Goal: Task Accomplishment & Management: Manage account settings

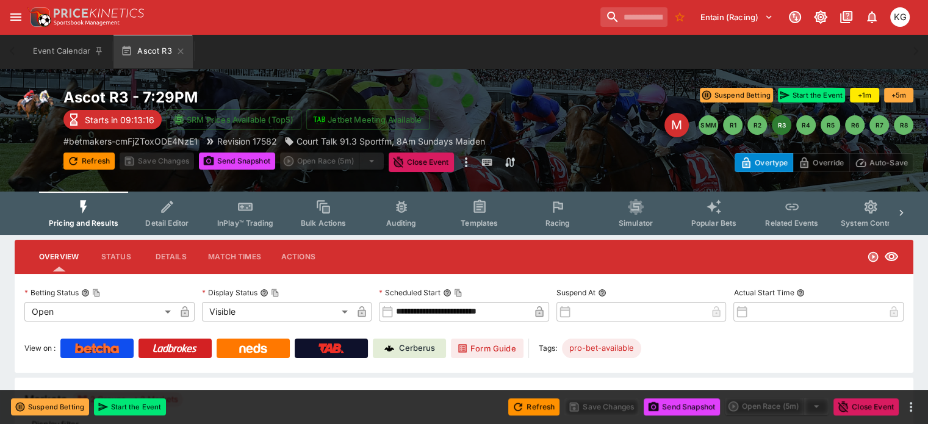
click at [566, 213] on icon "Event type filters" at bounding box center [558, 207] width 16 height 16
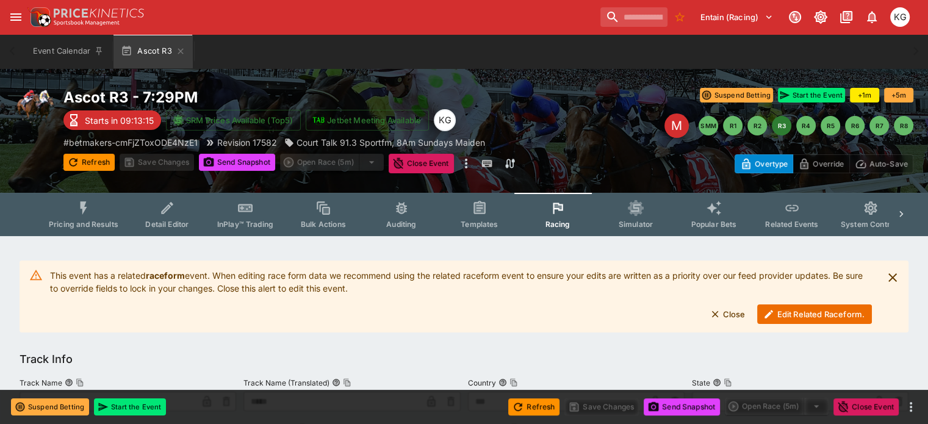
click at [804, 317] on button "Edit Related Raceform." at bounding box center [814, 315] width 115 height 20
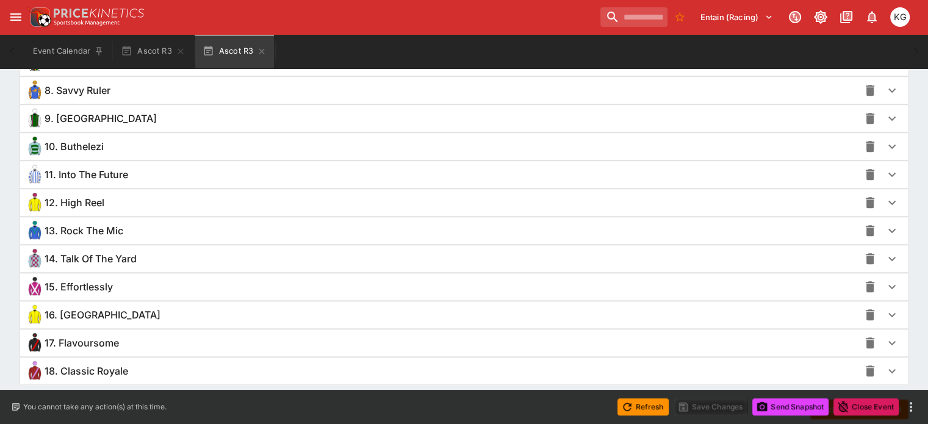
scroll to position [1111, 0]
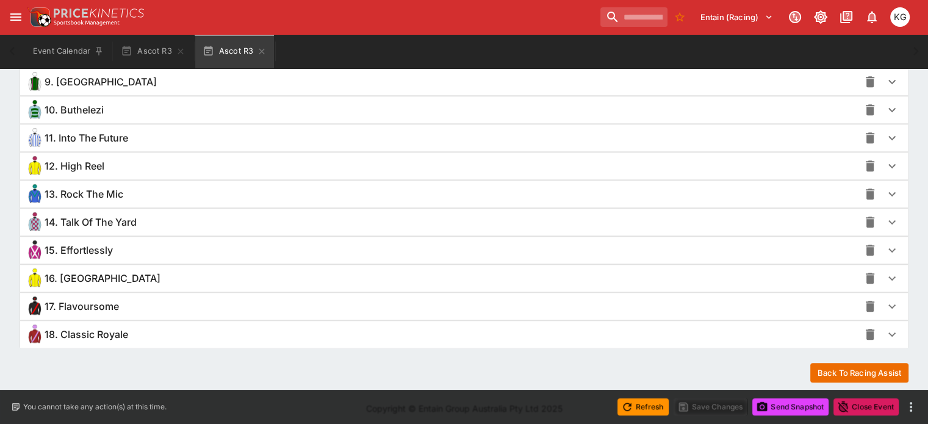
click at [889, 305] on icon "button" at bounding box center [892, 307] width 7 height 4
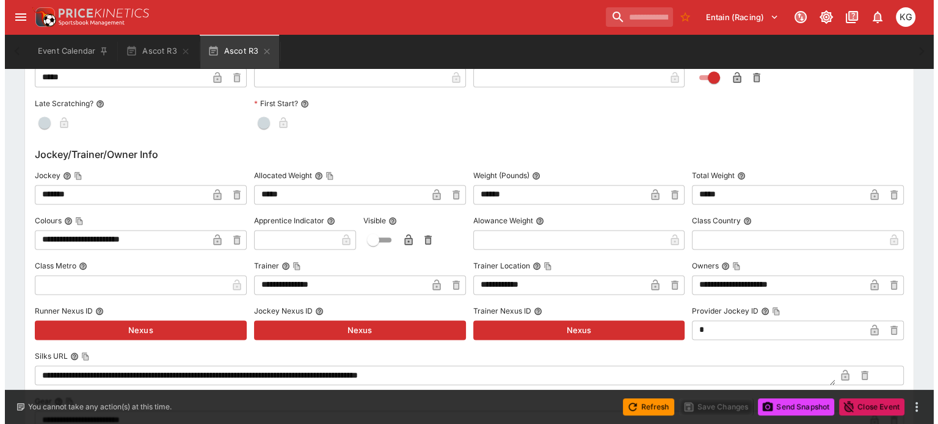
scroll to position [1602, 0]
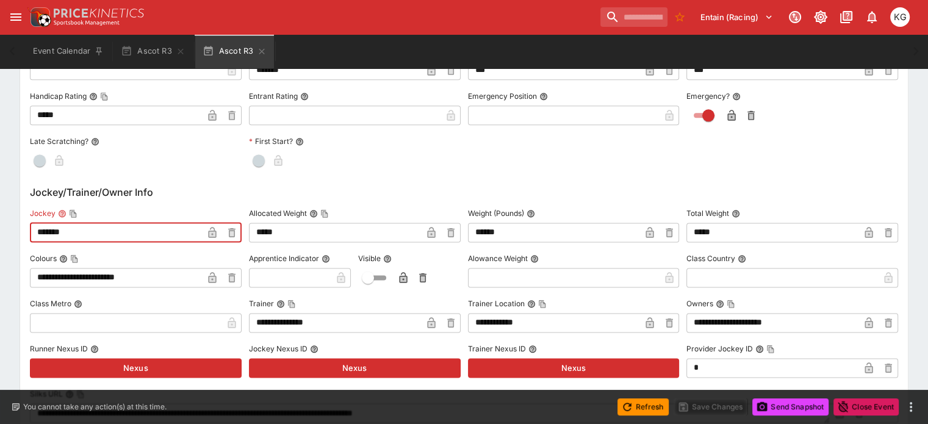
drag, startPoint x: 106, startPoint y: 230, endPoint x: 20, endPoint y: 230, distance: 86.7
type input "***"
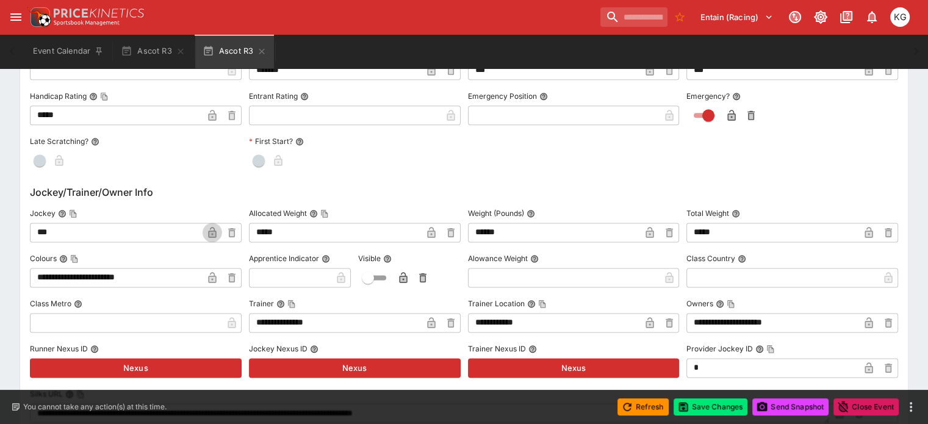
click at [219, 226] on icon "button" at bounding box center [212, 232] width 12 height 12
click at [719, 403] on button "Save Changes" at bounding box center [711, 407] width 74 height 17
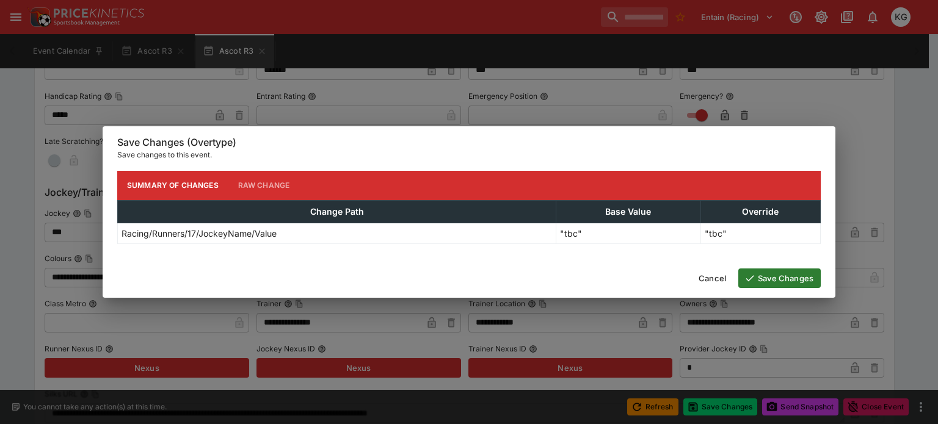
click at [794, 277] on button "Save Changes" at bounding box center [779, 279] width 82 height 20
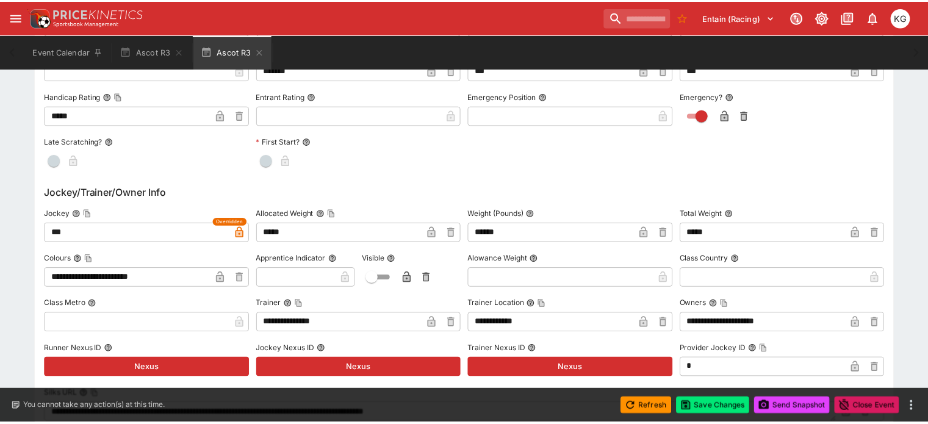
scroll to position [0, 0]
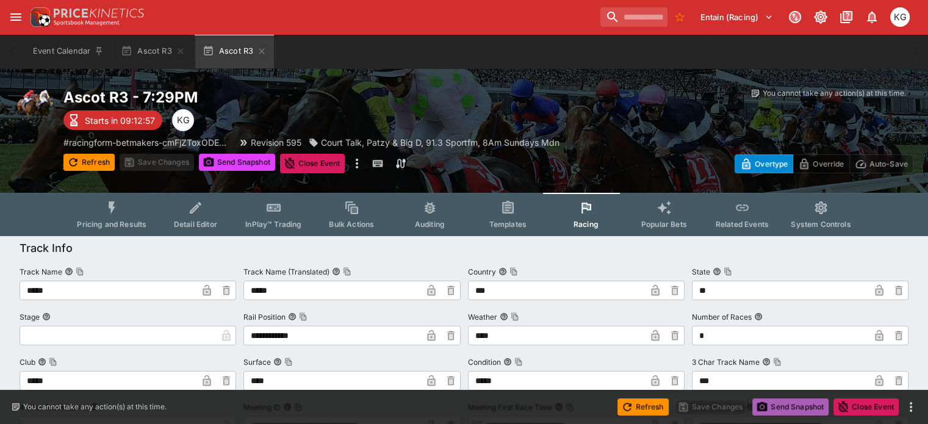
click at [793, 402] on button "Send Snapshot" at bounding box center [791, 407] width 76 height 17
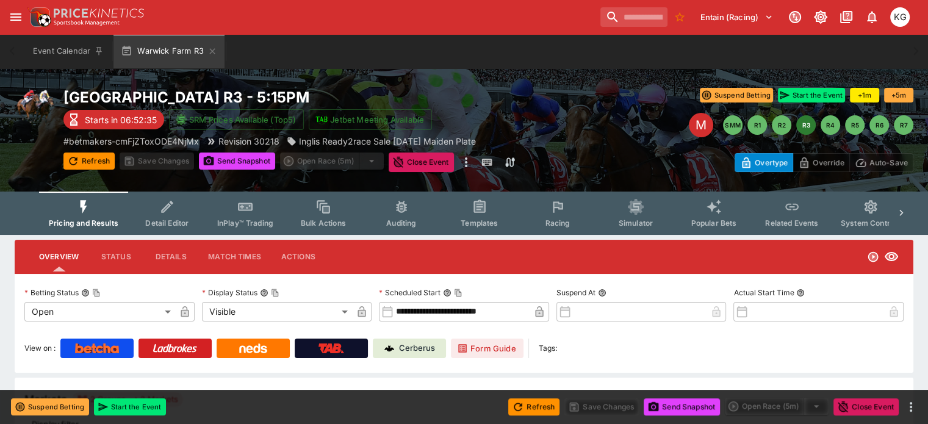
click at [570, 222] on span "Racing" at bounding box center [557, 223] width 25 height 9
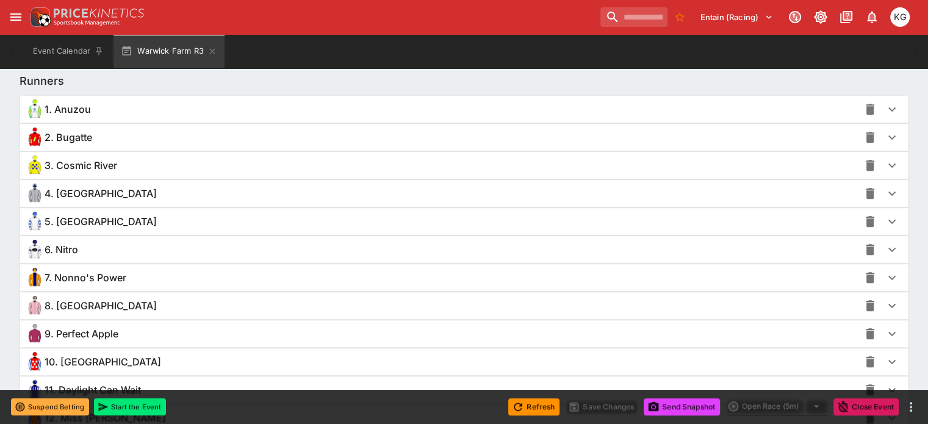
scroll to position [977, 0]
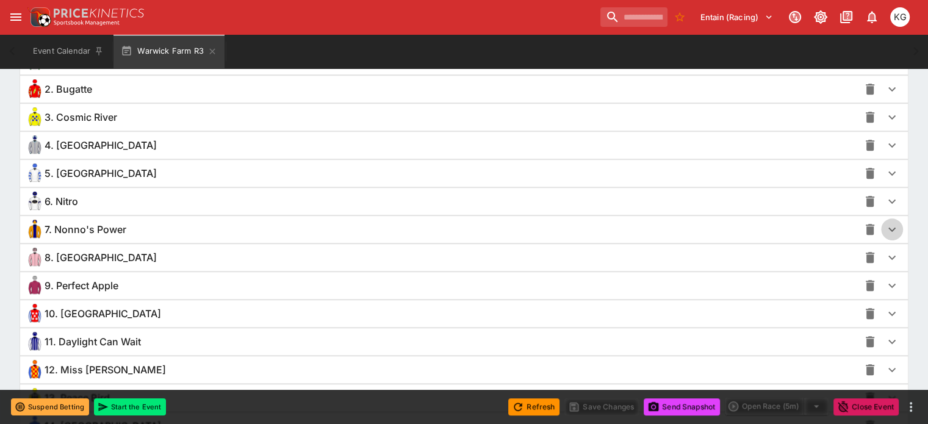
click at [889, 228] on icon "button" at bounding box center [892, 230] width 7 height 4
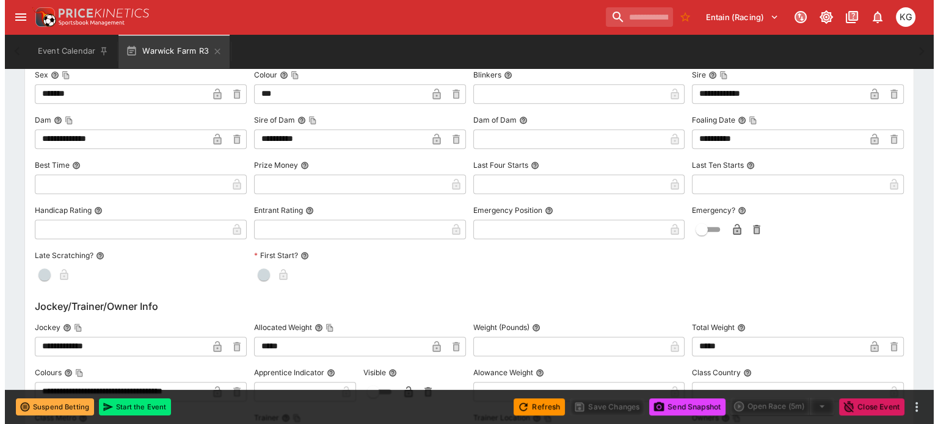
scroll to position [1343, 0]
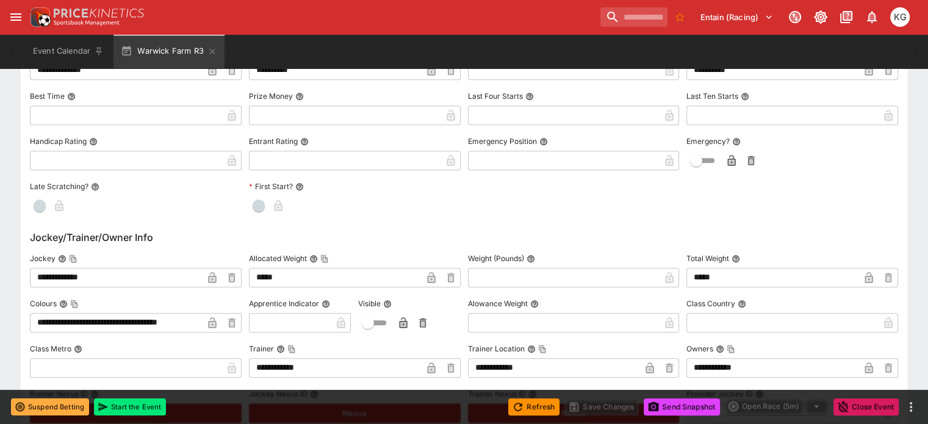
click at [216, 278] on icon "button" at bounding box center [212, 277] width 8 height 11
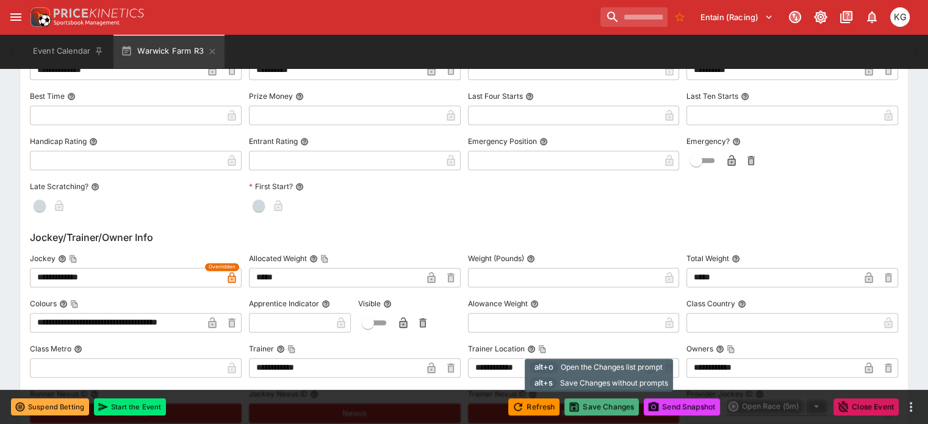
click at [601, 406] on button "Save Changes" at bounding box center [602, 407] width 74 height 17
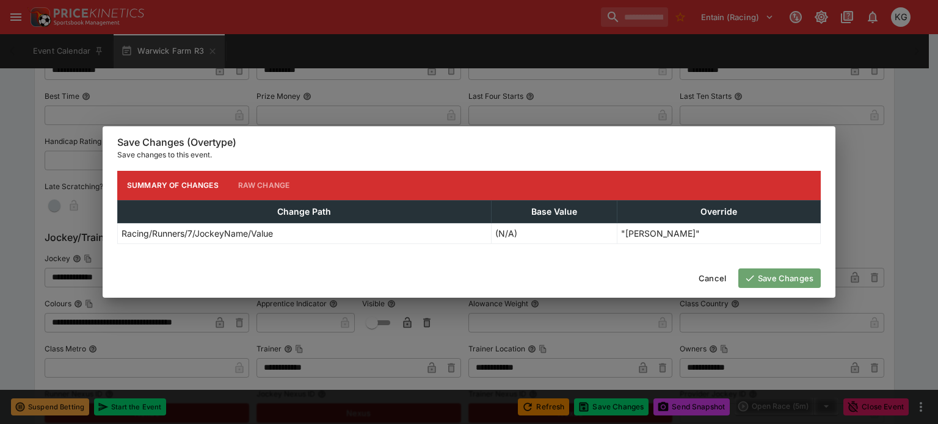
click at [776, 275] on button "Save Changes" at bounding box center [779, 279] width 82 height 20
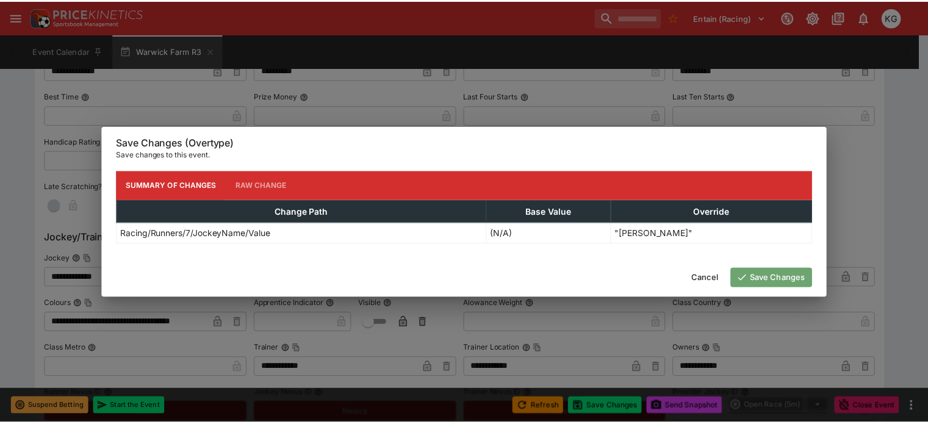
scroll to position [0, 0]
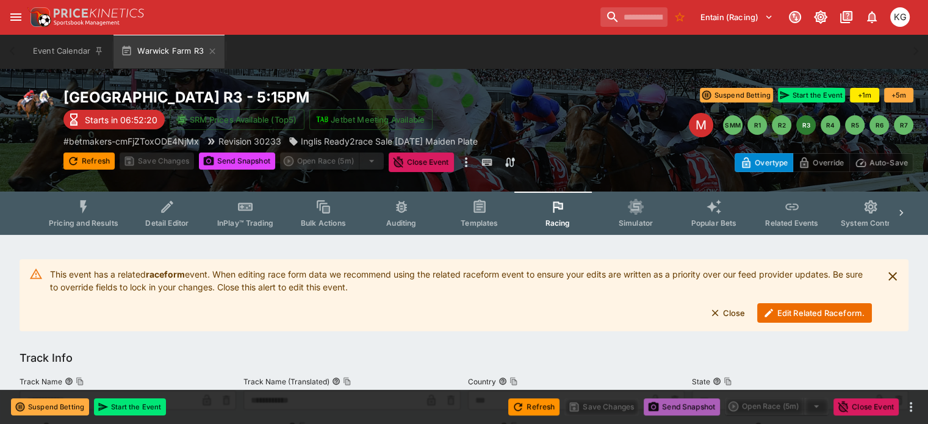
click at [694, 402] on button "Send Snapshot" at bounding box center [682, 407] width 76 height 17
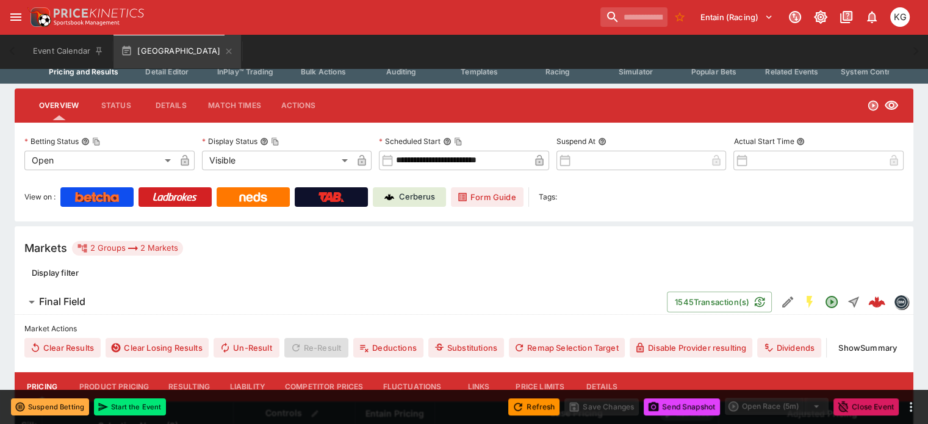
scroll to position [122, 0]
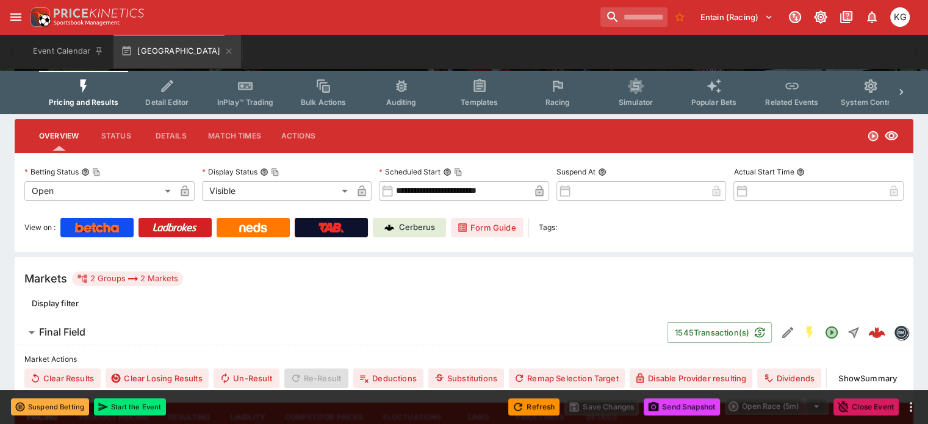
click at [563, 98] on span "Racing" at bounding box center [557, 102] width 25 height 9
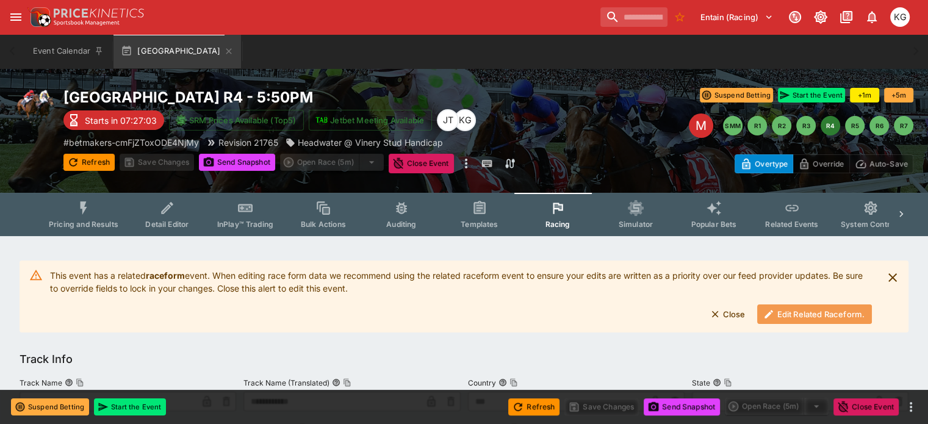
click at [791, 316] on button "Edit Related Raceform." at bounding box center [814, 315] width 115 height 20
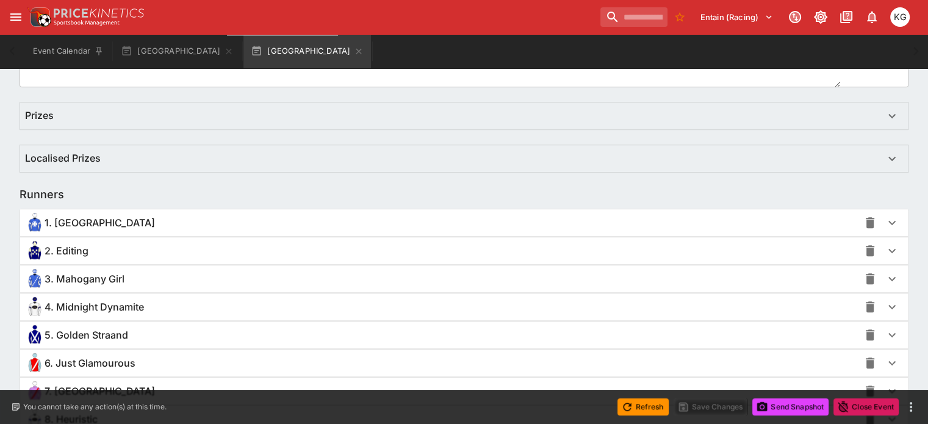
scroll to position [857, 0]
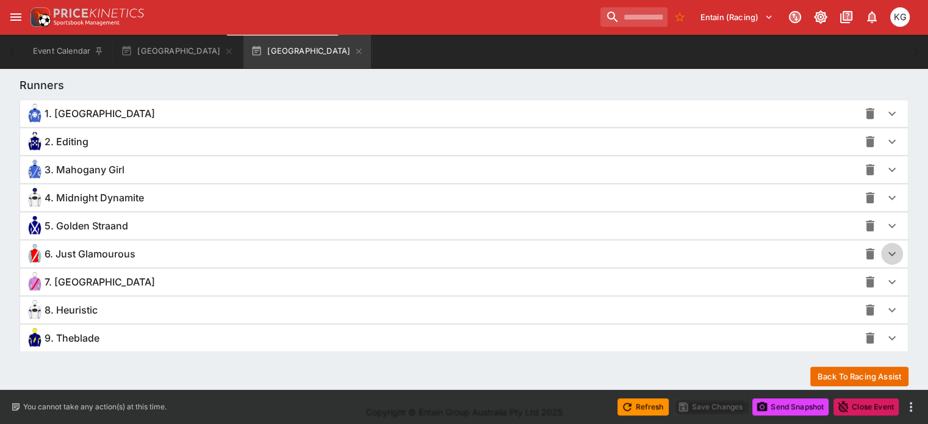
click at [885, 253] on icon "button" at bounding box center [892, 254] width 15 height 15
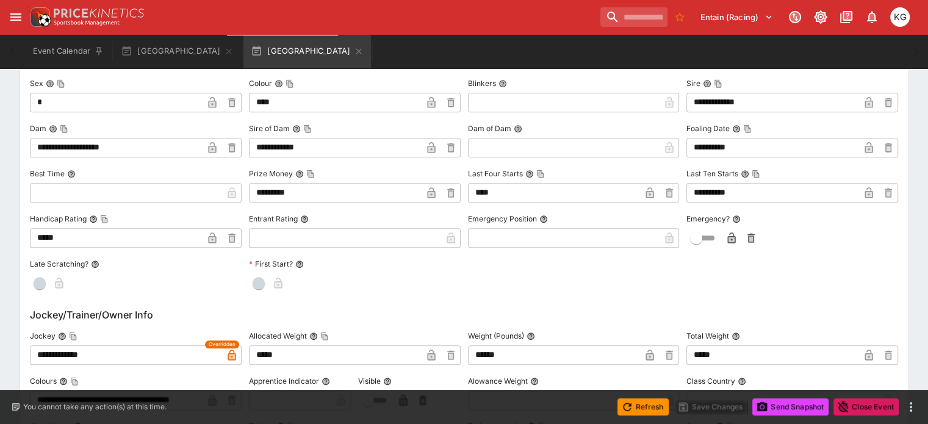
scroll to position [1040, 0]
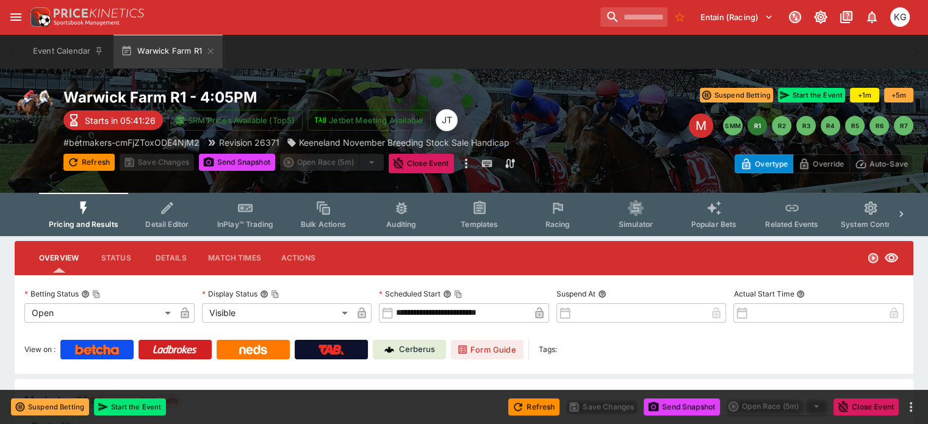
click at [565, 226] on span "Racing" at bounding box center [557, 224] width 25 height 9
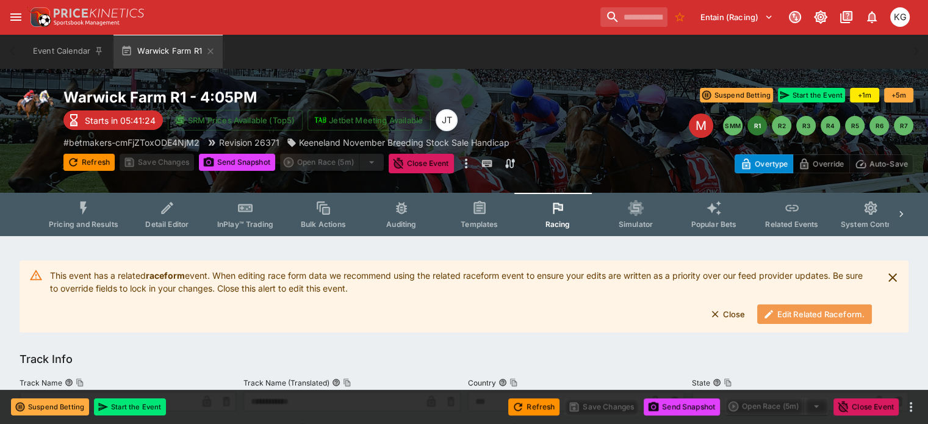
click at [814, 313] on button "Edit Related Raceform." at bounding box center [814, 315] width 115 height 20
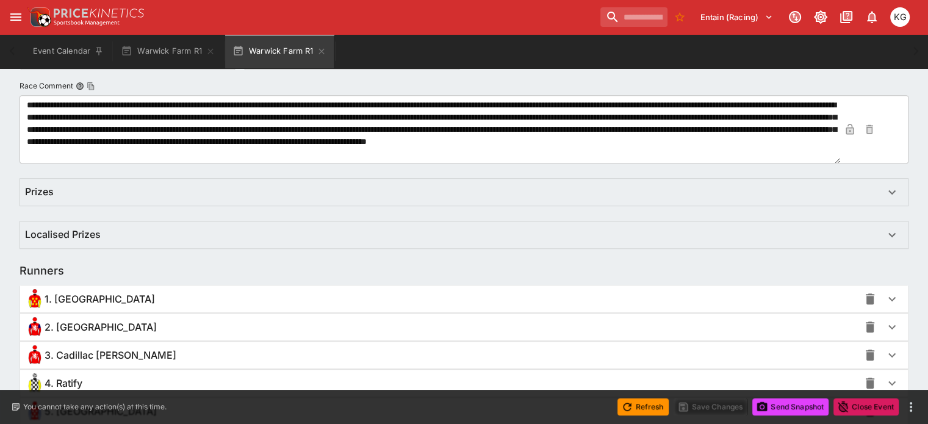
scroll to position [855, 0]
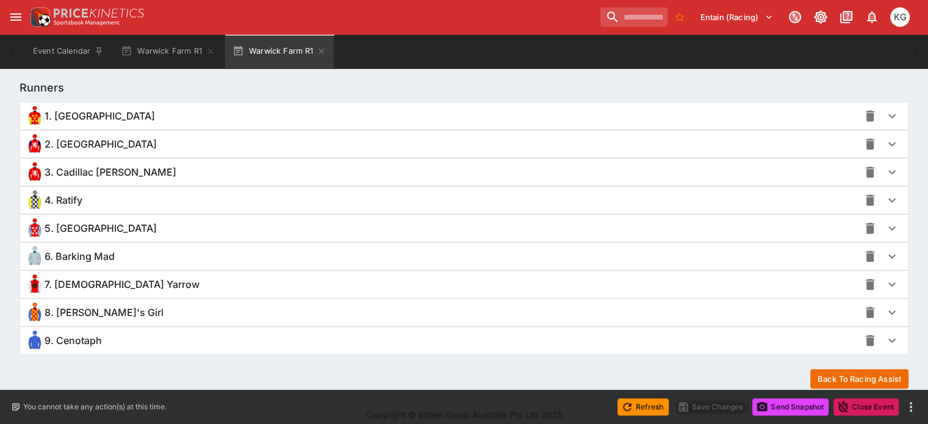
click at [885, 256] on icon "button" at bounding box center [892, 256] width 15 height 15
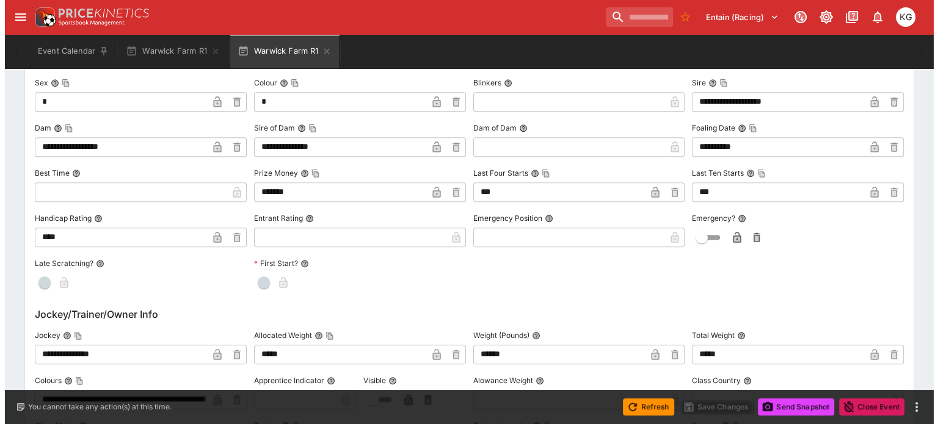
scroll to position [1221, 0]
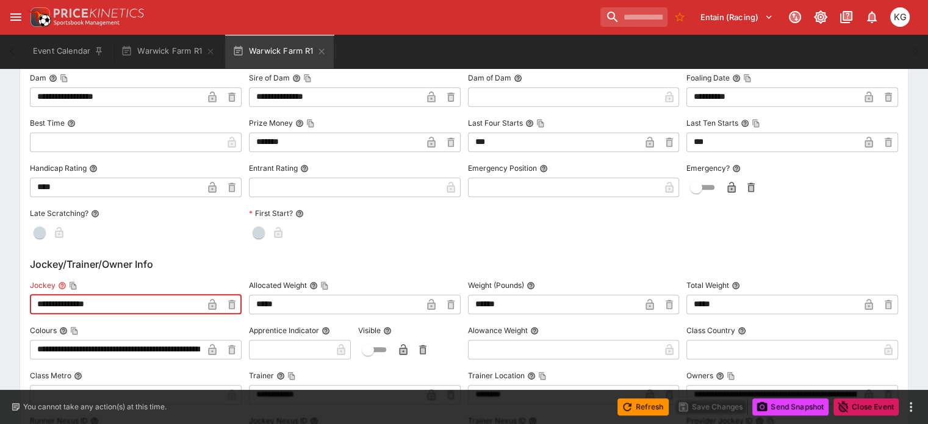
drag, startPoint x: 178, startPoint y: 298, endPoint x: 29, endPoint y: 297, distance: 148.3
click at [29, 297] on div "**********" at bounding box center [464, 86] width 899 height 2142
type input "***"
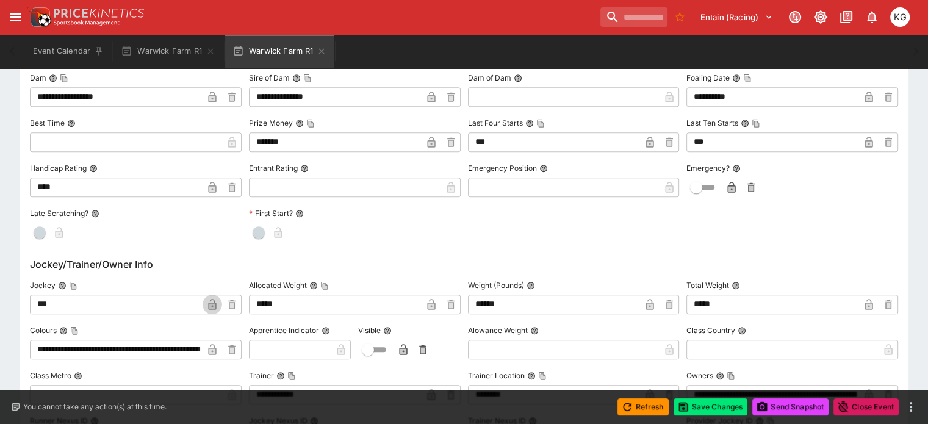
click at [215, 303] on icon "button" at bounding box center [212, 305] width 6 height 5
click at [707, 402] on button "Save Changes" at bounding box center [711, 407] width 74 height 17
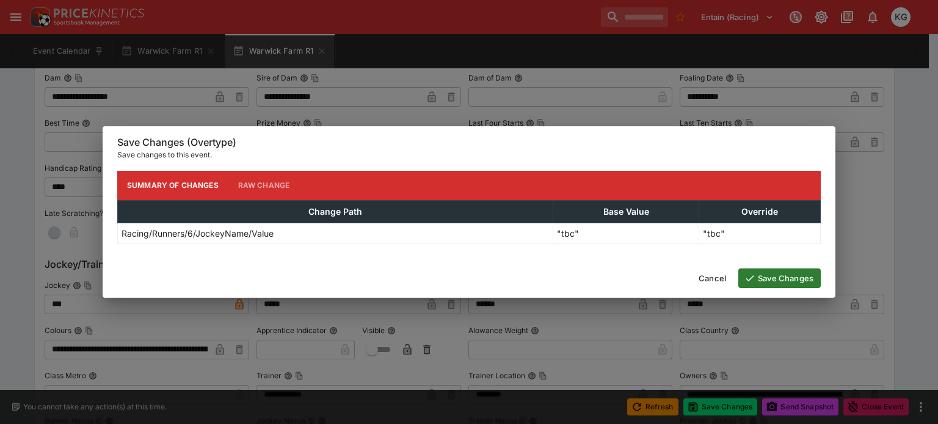
click at [782, 273] on button "Save Changes" at bounding box center [779, 279] width 82 height 20
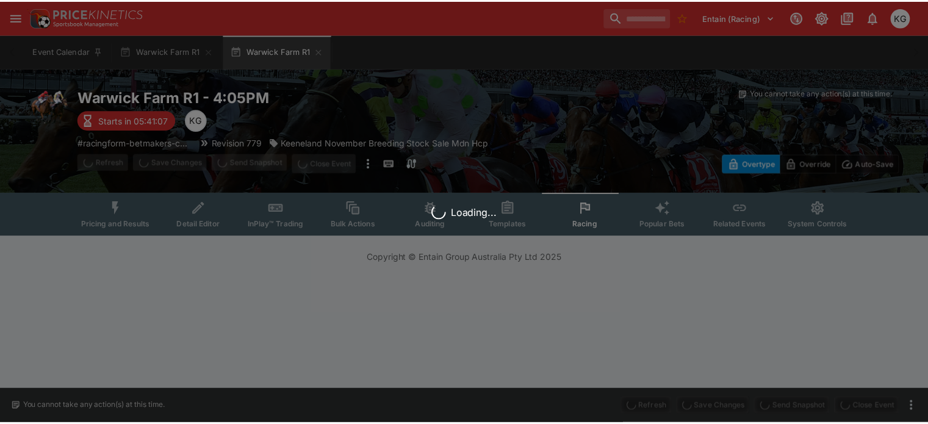
scroll to position [0, 0]
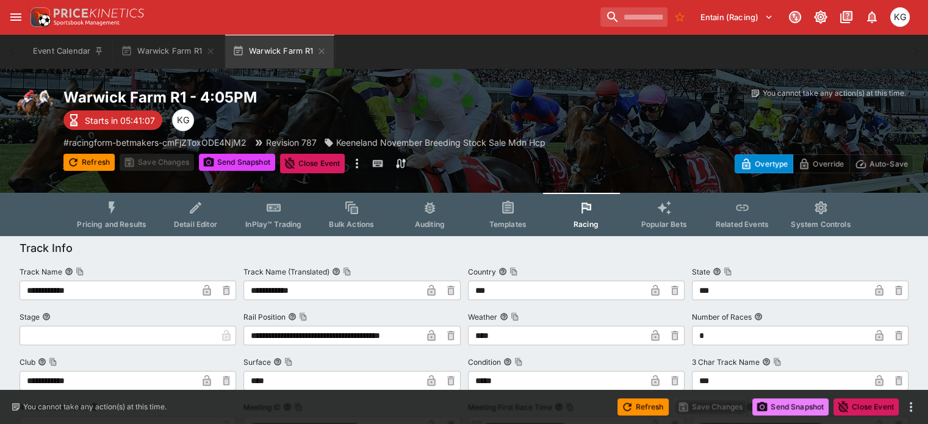
click at [789, 408] on button "Send Snapshot" at bounding box center [791, 407] width 76 height 17
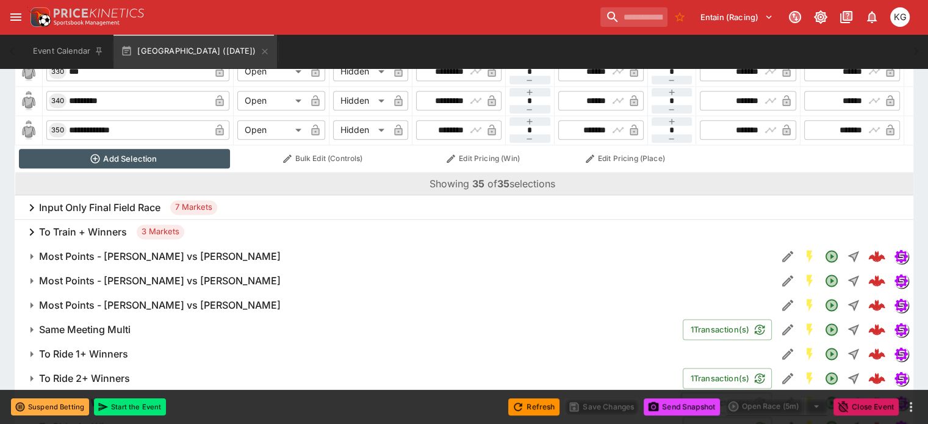
scroll to position [1587, 0]
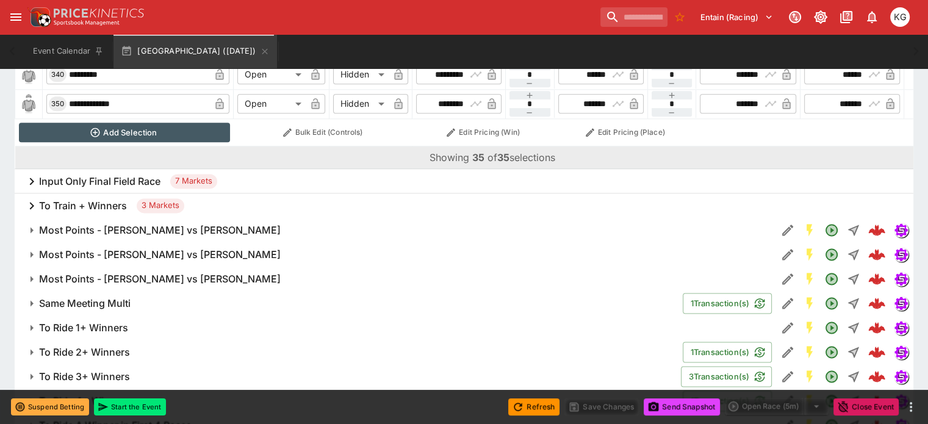
click at [101, 322] on h6 "To Ride 1+ Winners" at bounding box center [83, 328] width 89 height 13
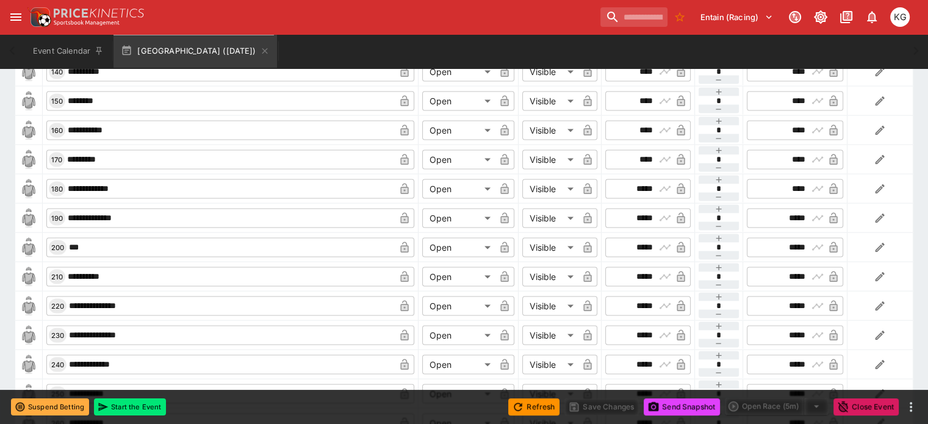
scroll to position [2503, 0]
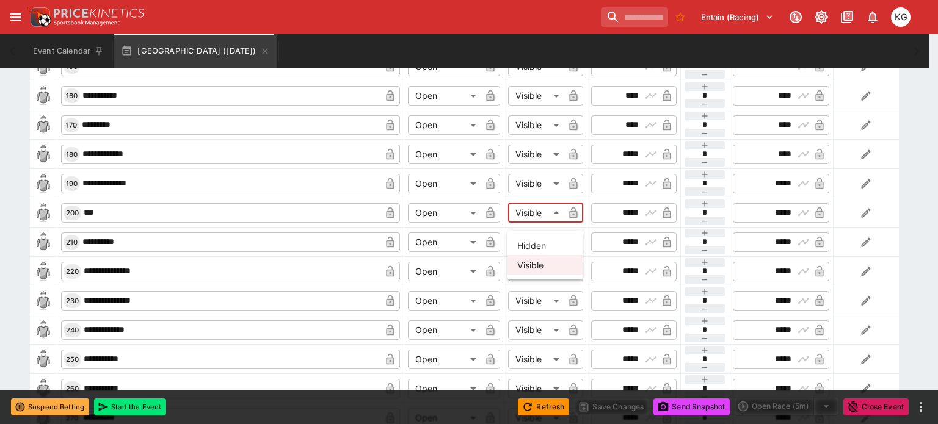
click at [533, 242] on li "Hidden" at bounding box center [544, 246] width 75 height 20
type input "******"
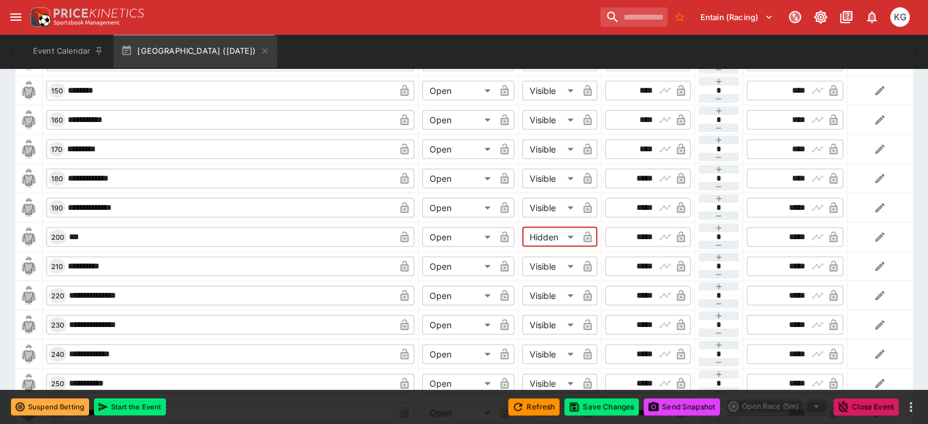
click at [584, 231] on icon "button" at bounding box center [588, 236] width 8 height 11
click at [613, 404] on button "Save Changes" at bounding box center [602, 407] width 74 height 17
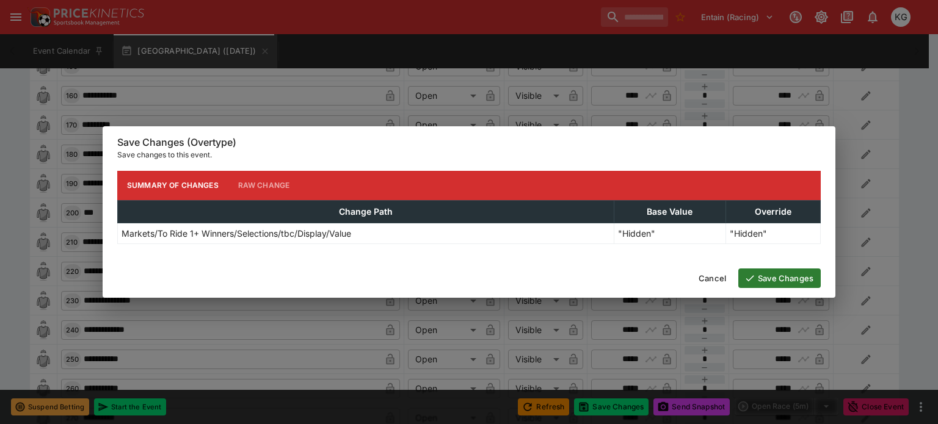
click at [793, 281] on button "Save Changes" at bounding box center [779, 279] width 82 height 20
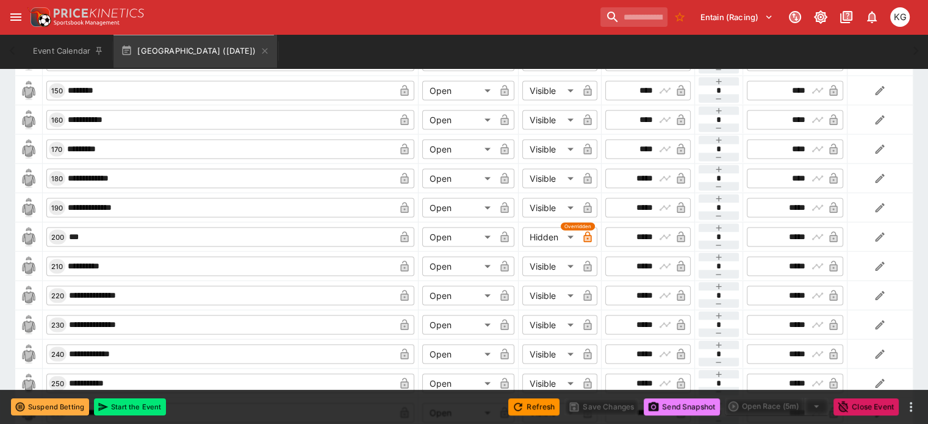
click at [677, 407] on button "Send Snapshot" at bounding box center [682, 407] width 76 height 17
type input "*********"
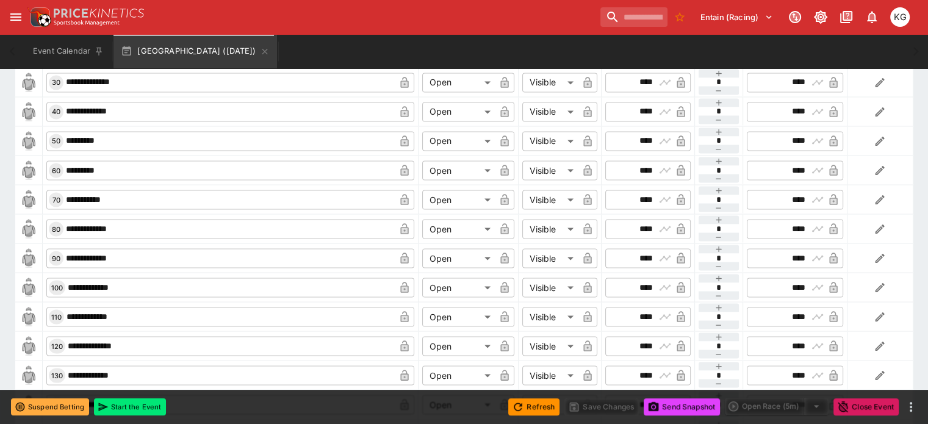
scroll to position [2197, 0]
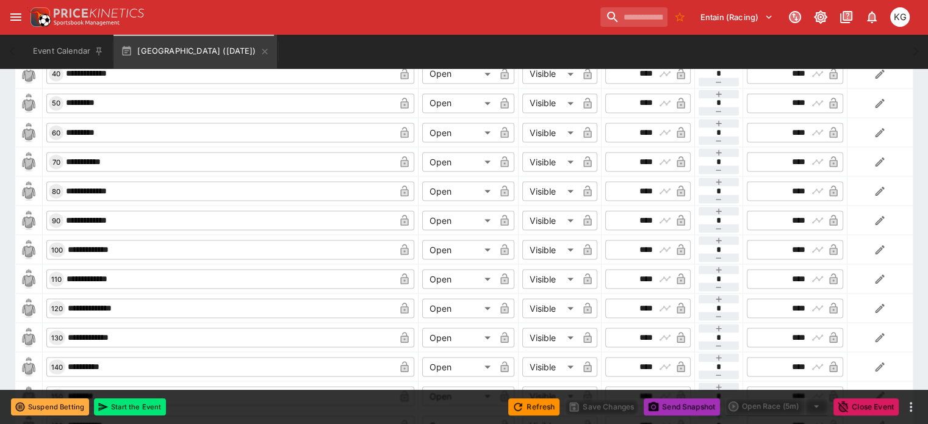
click at [675, 407] on button "Send Snapshot" at bounding box center [682, 407] width 76 height 17
